Goal: Find specific page/section: Find specific page/section

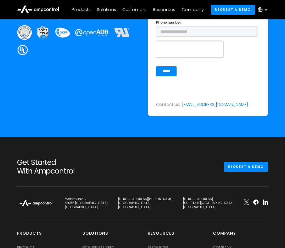
scroll to position [2006, 0]
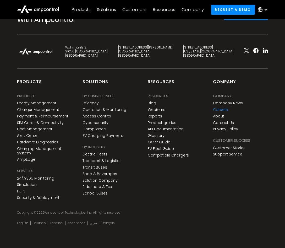
click at [221, 111] on link "Careers" at bounding box center [220, 109] width 15 height 4
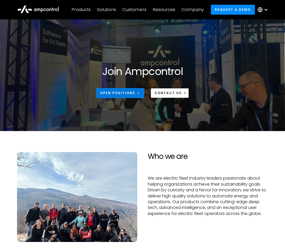
scroll to position [53, 0]
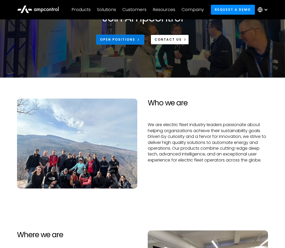
click at [120, 40] on div "Open Positions" at bounding box center [117, 39] width 35 height 5
